Goal: Task Accomplishment & Management: Use online tool/utility

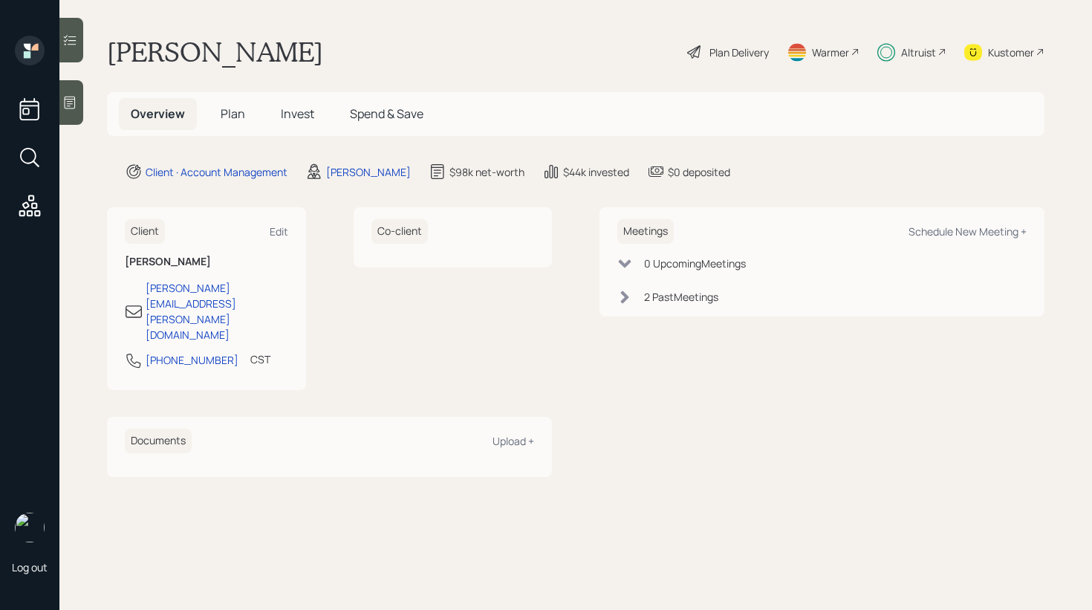
click at [307, 116] on span "Invest" at bounding box center [297, 114] width 33 height 16
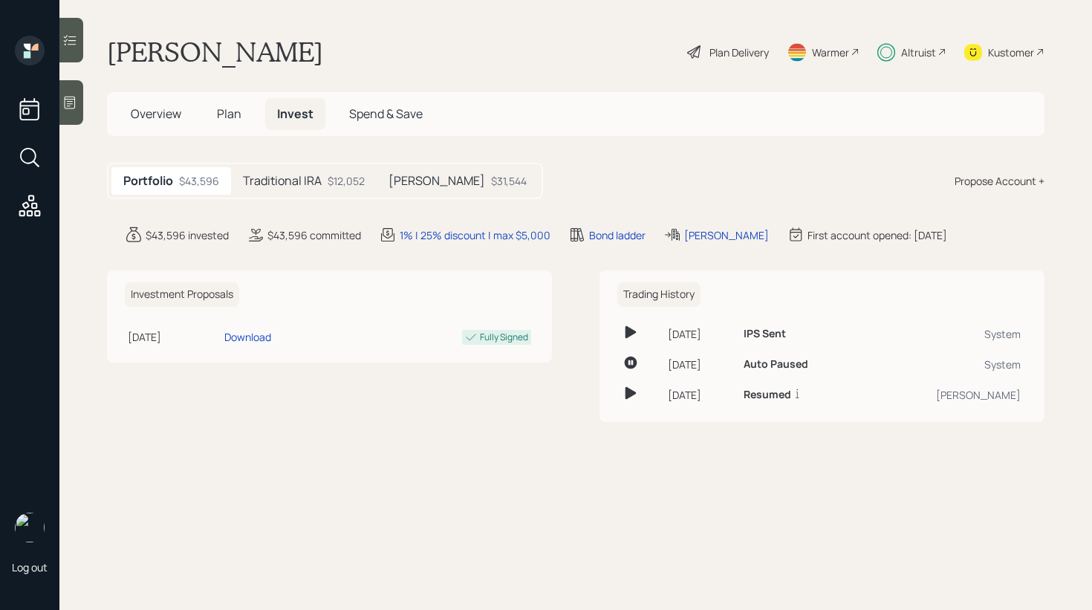
click at [80, 44] on div at bounding box center [71, 40] width 24 height 45
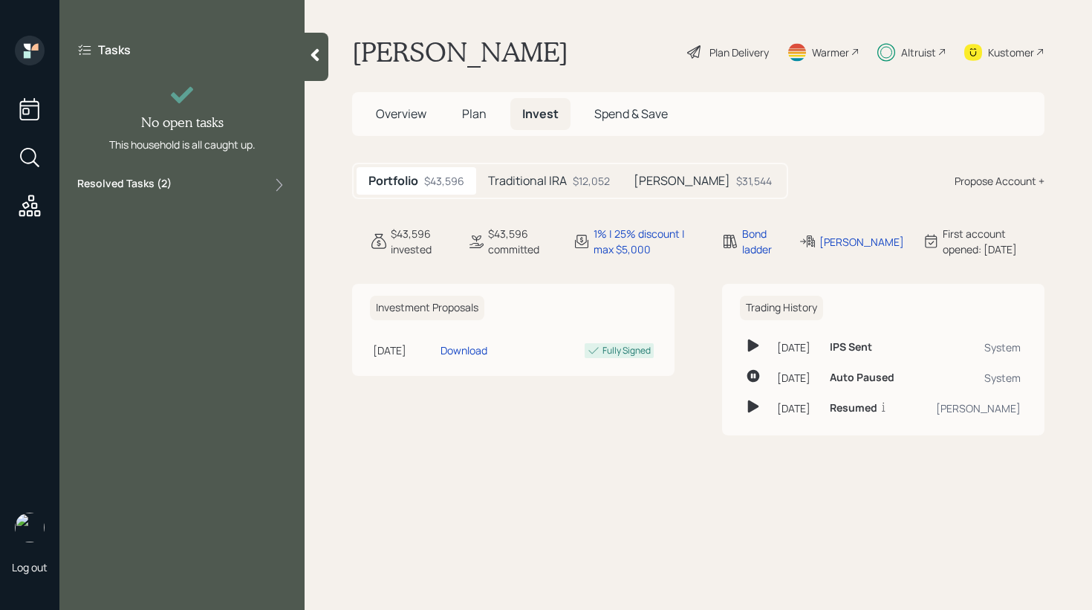
click at [188, 176] on div "Resolved Tasks ( 2 )" at bounding box center [182, 185] width 210 height 18
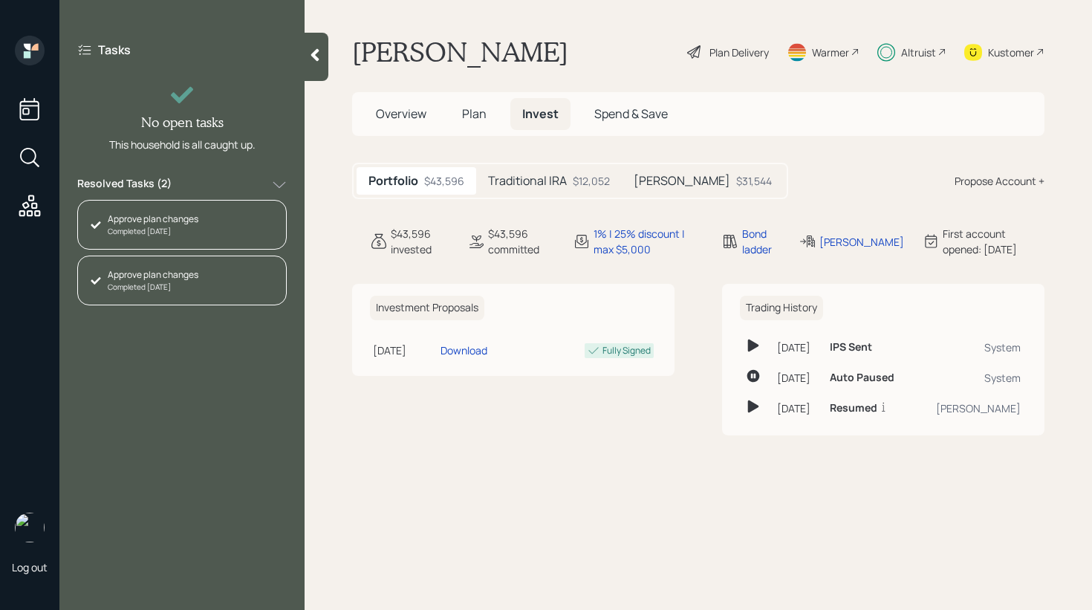
click at [188, 176] on div "Resolved Tasks ( 2 )" at bounding box center [182, 185] width 210 height 18
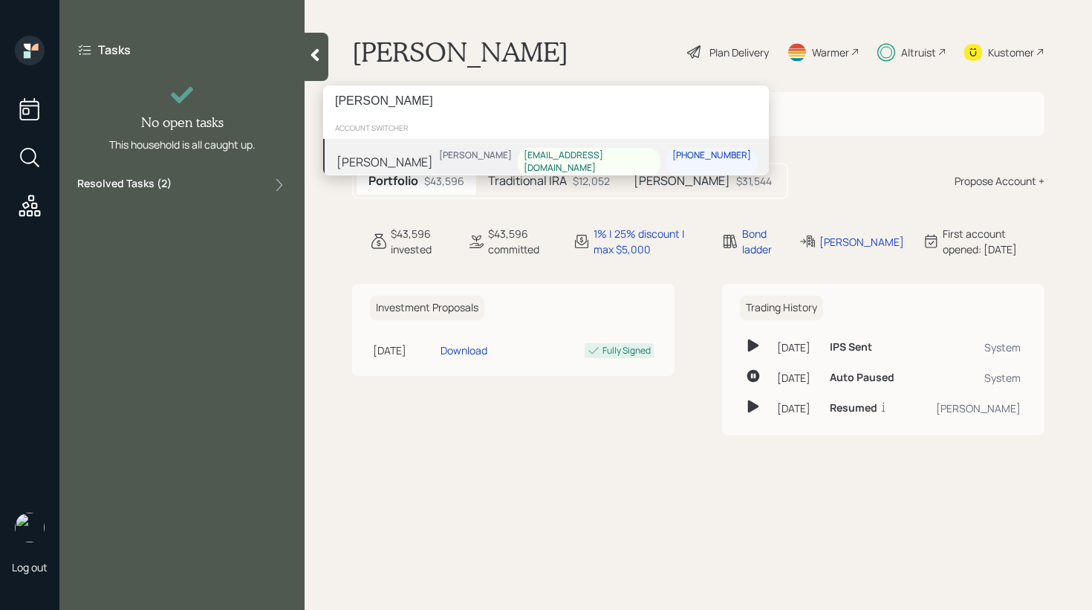
type input "[PERSON_NAME]"
click at [459, 152] on div "[PERSON_NAME] [PERSON_NAME] [EMAIL_ADDRESS][DOMAIN_NAME] [PHONE_NUMBER]" at bounding box center [546, 162] width 446 height 46
